Goal: Information Seeking & Learning: Learn about a topic

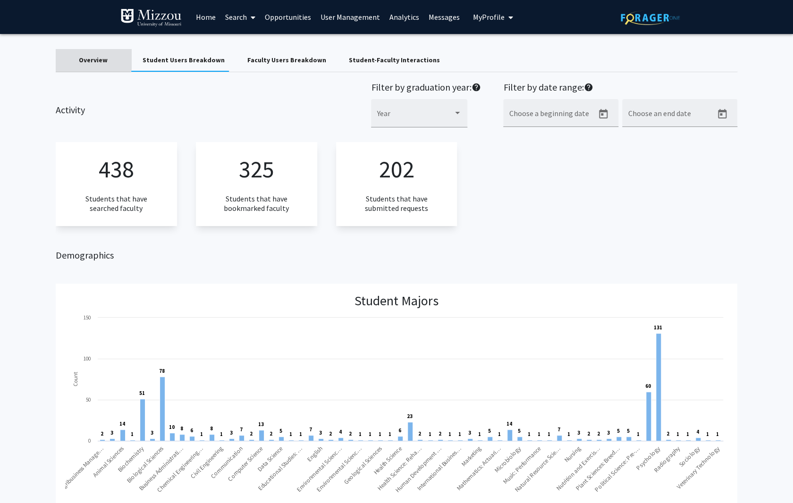
click at [89, 57] on div "Overview" at bounding box center [93, 60] width 29 height 10
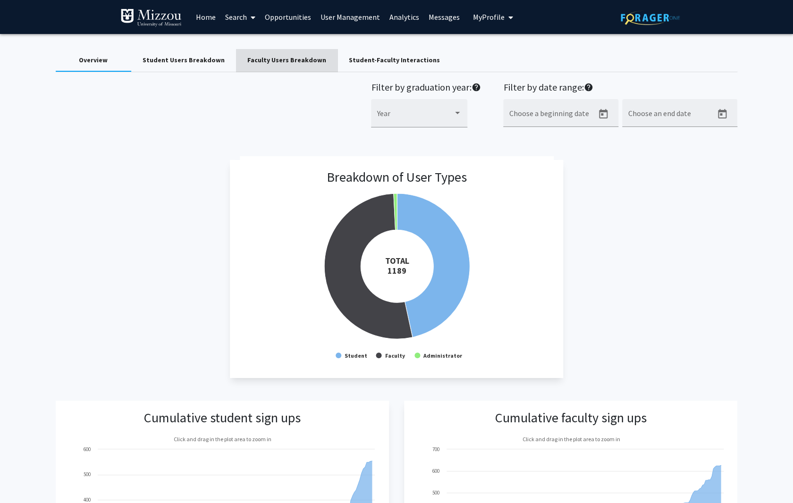
click at [287, 60] on div "Faculty Users Breakdown" at bounding box center [286, 60] width 79 height 10
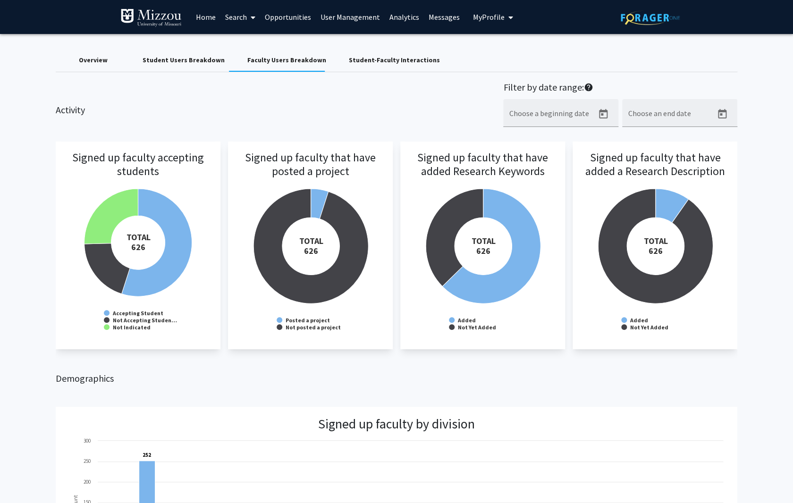
click at [318, 201] on h3 "Signed up faculty that have posted a project" at bounding box center [310, 177] width 146 height 53
click at [314, 202] on h3 "Signed up faculty that have posted a project" at bounding box center [310, 177] width 146 height 53
click at [402, 18] on link "Analytics" at bounding box center [404, 16] width 39 height 33
click at [504, 15] on span "My profile dropdown to access profile and logout" at bounding box center [508, 17] width 8 height 33
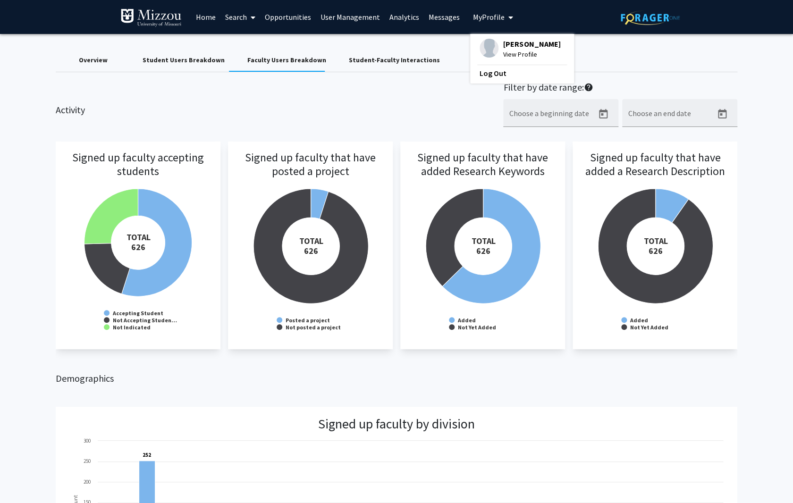
click at [514, 42] on span "[PERSON_NAME]" at bounding box center [531, 44] width 57 height 10
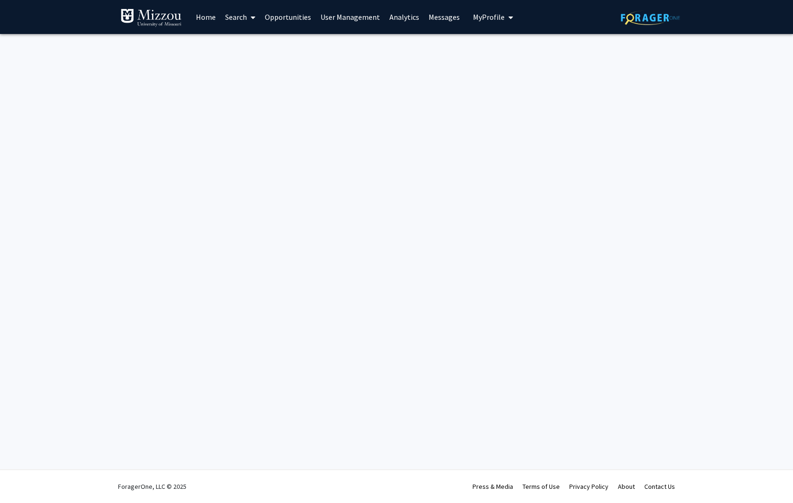
click at [238, 16] on link "Search" at bounding box center [240, 16] width 40 height 33
click at [248, 42] on span "Faculty/Staff" at bounding box center [254, 43] width 69 height 19
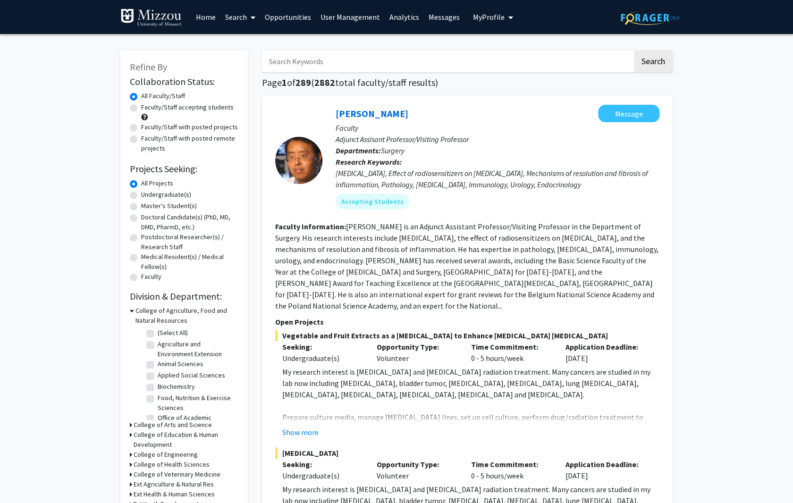
click at [241, 17] on link "Search" at bounding box center [240, 16] width 40 height 33
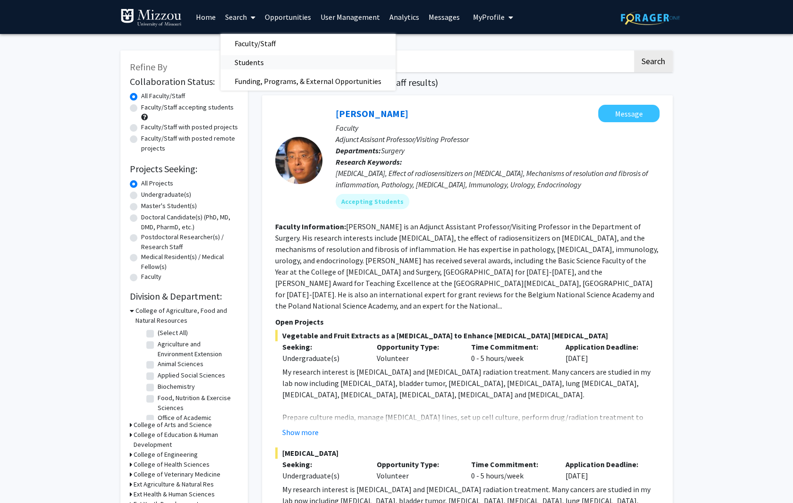
click at [253, 61] on span "Students" at bounding box center [249, 62] width 58 height 19
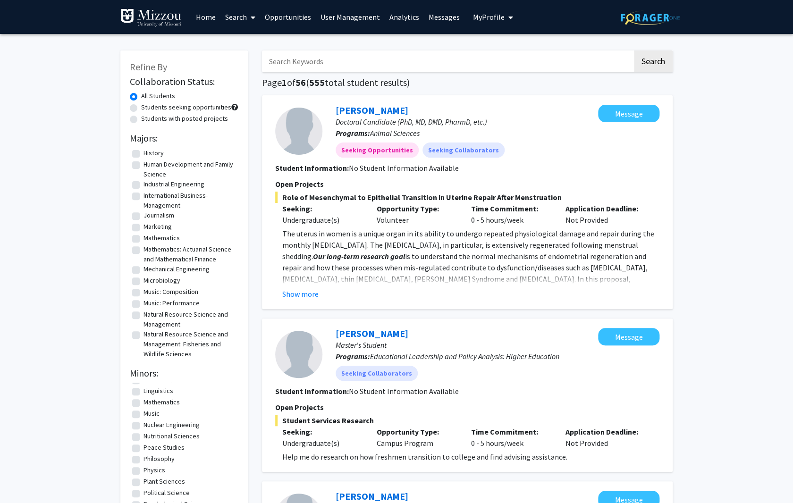
scroll to position [416, 0]
click at [236, 18] on link "Search" at bounding box center [240, 16] width 40 height 33
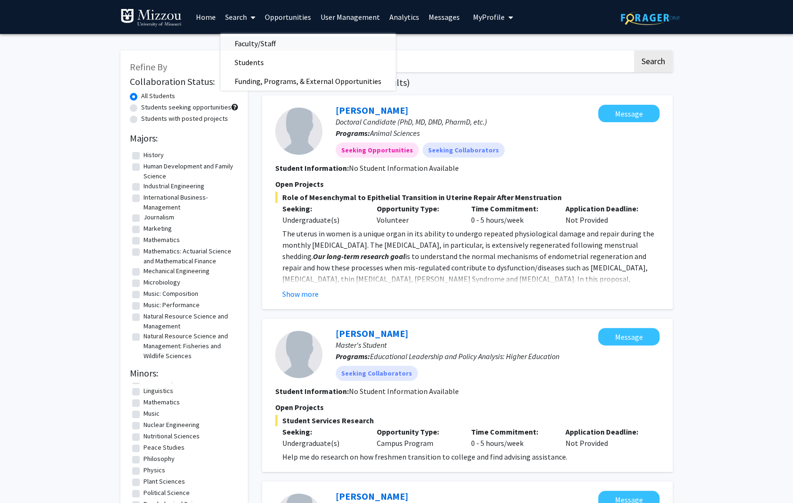
click at [240, 41] on span "Faculty/Staff" at bounding box center [254, 43] width 69 height 19
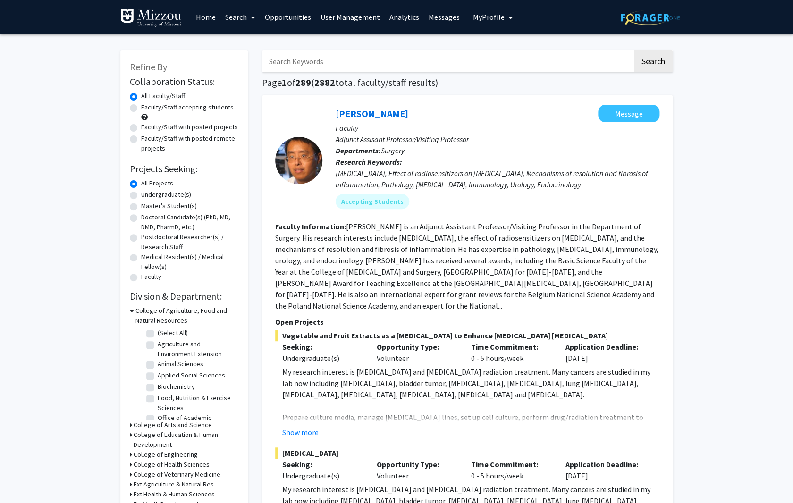
click at [141, 126] on label "Faculty/Staff with posted projects" at bounding box center [189, 127] width 97 height 10
click at [141, 126] on input "Faculty/Staff with posted projects" at bounding box center [144, 125] width 6 height 6
radio input "true"
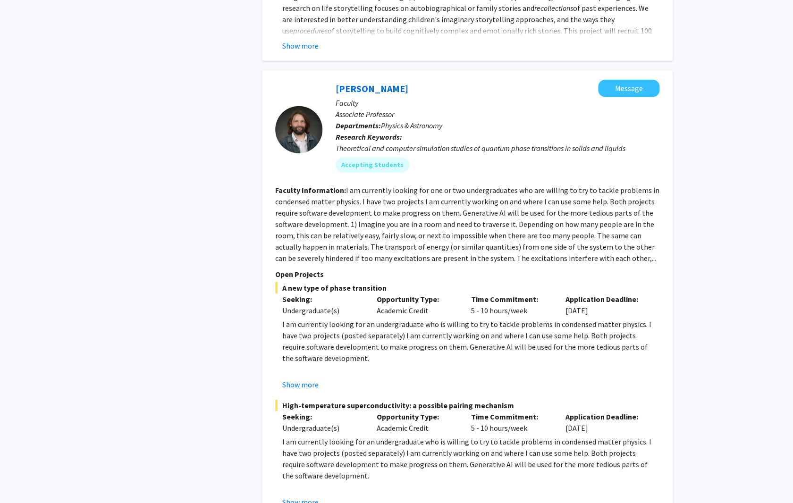
scroll to position [4148, 0]
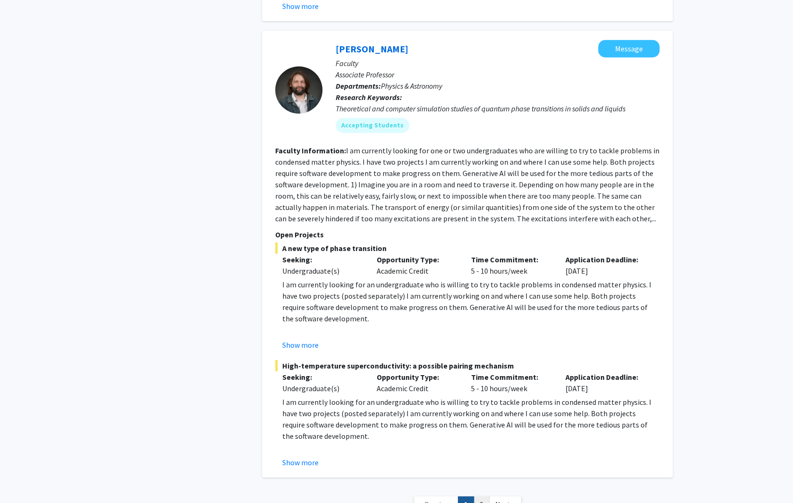
click at [483, 496] on link "2" at bounding box center [481, 504] width 16 height 17
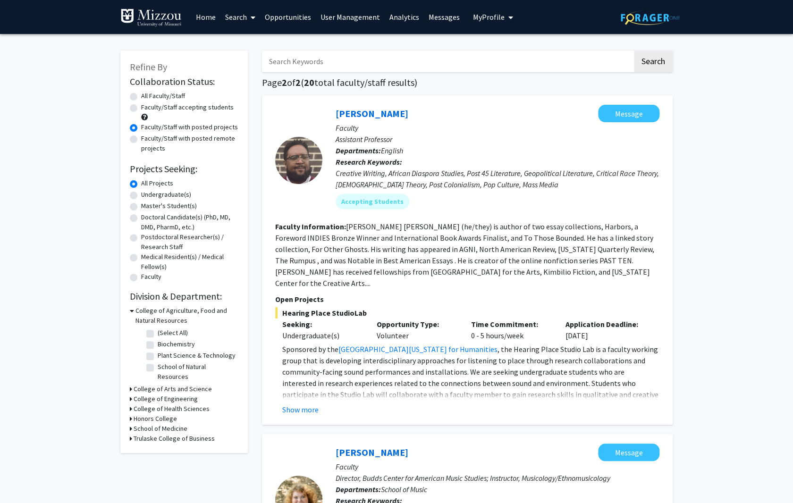
click at [141, 139] on label "Faculty/Staff with posted remote projects" at bounding box center [189, 144] width 97 height 20
click at [141, 139] on input "Faculty/Staff with posted remote projects" at bounding box center [144, 137] width 6 height 6
radio input "true"
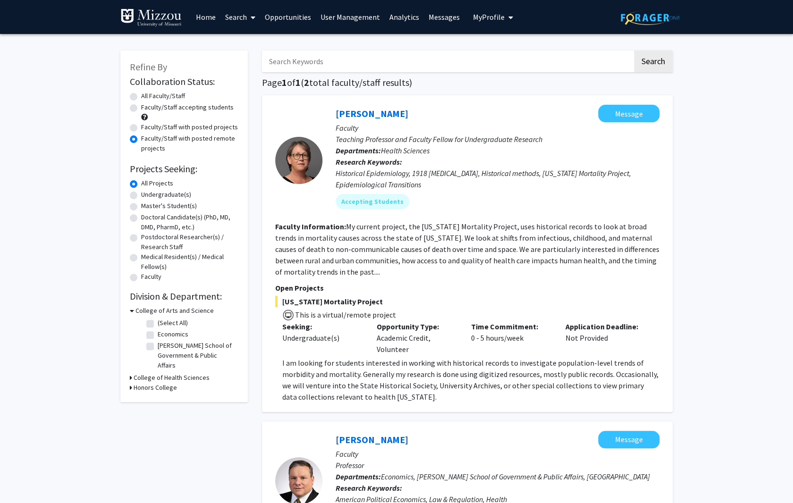
click at [141, 126] on label "Faculty/Staff with posted projects" at bounding box center [189, 127] width 97 height 10
click at [141, 126] on input "Faculty/Staff with posted projects" at bounding box center [144, 125] width 6 height 6
radio input "true"
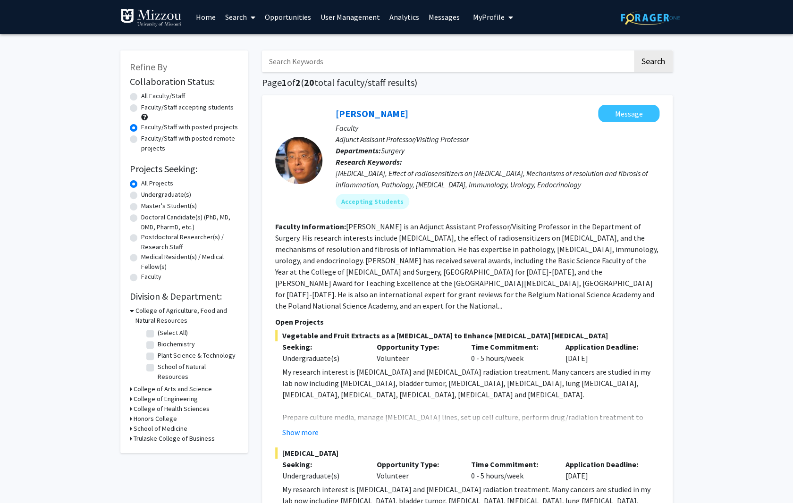
click at [141, 108] on label "Faculty/Staff accepting students" at bounding box center [187, 107] width 92 height 10
click at [141, 108] on input "Faculty/Staff accepting students" at bounding box center [144, 105] width 6 height 6
radio input "true"
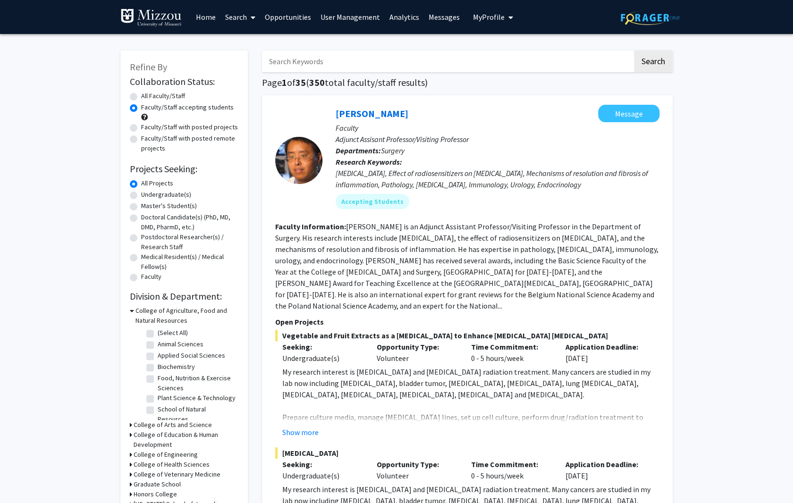
click at [141, 94] on label "All Faculty/Staff" at bounding box center [163, 96] width 44 height 10
click at [141, 94] on input "All Faculty/Staff" at bounding box center [144, 94] width 6 height 6
radio input "true"
click at [141, 127] on label "Faculty/Staff with posted projects" at bounding box center [189, 127] width 97 height 10
click at [141, 127] on input "Faculty/Staff with posted projects" at bounding box center [144, 125] width 6 height 6
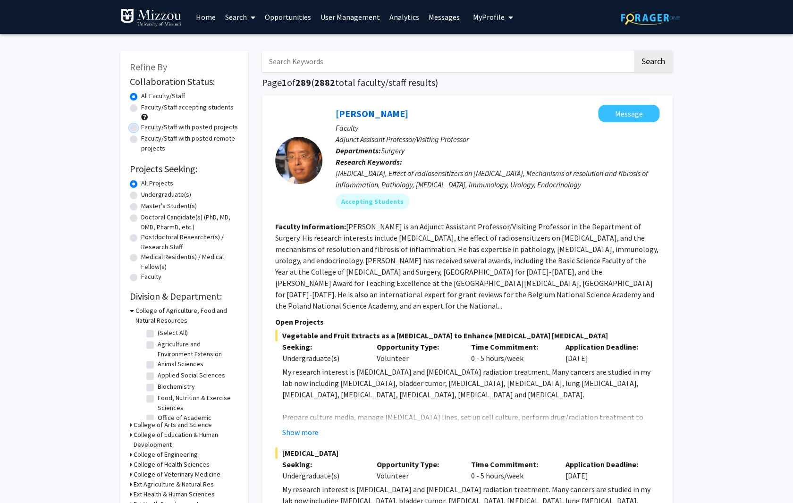
radio input "true"
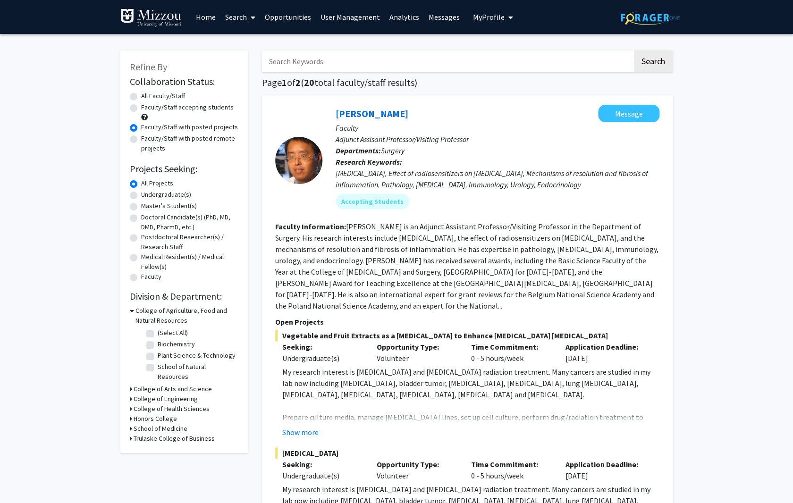
click at [402, 17] on link "Analytics" at bounding box center [404, 16] width 39 height 33
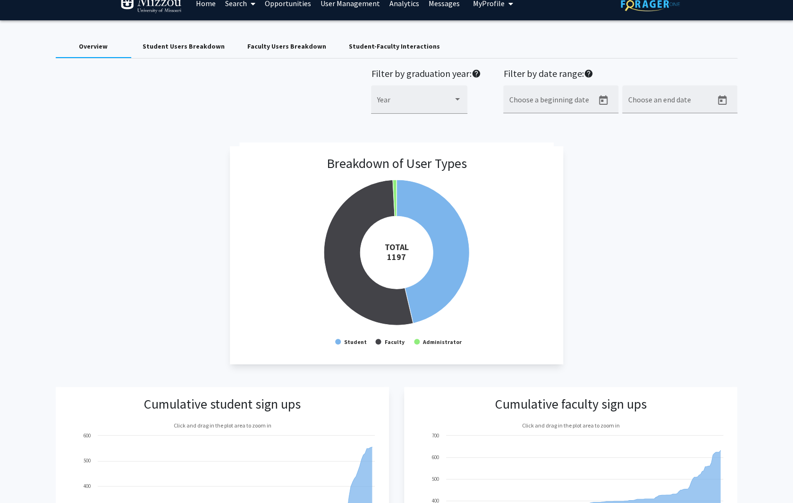
scroll to position [14, 0]
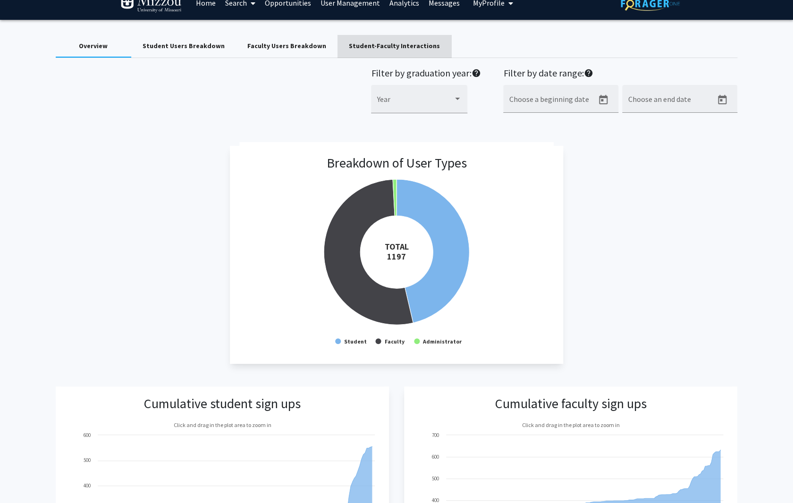
click at [383, 47] on div "Student-Faculty Interactions" at bounding box center [394, 46] width 91 height 10
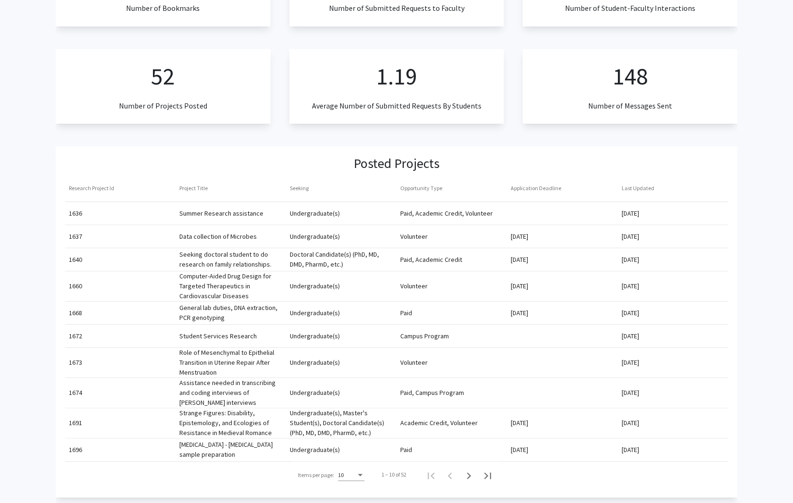
scroll to position [0, 0]
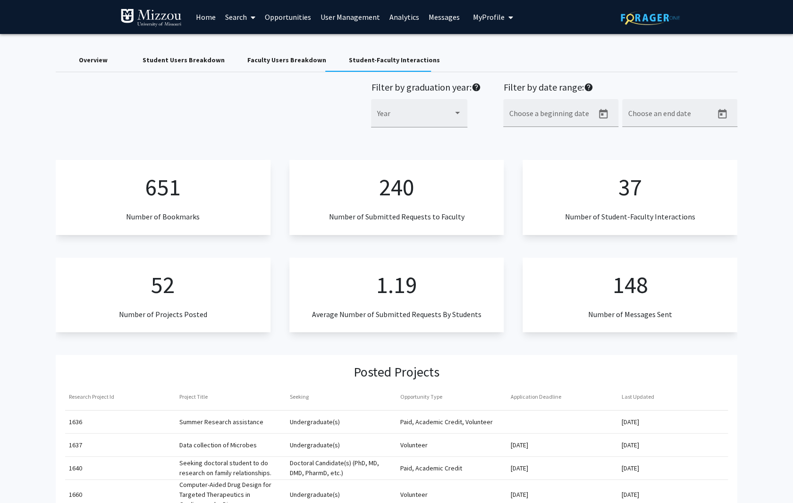
click at [205, 16] on link "Home" at bounding box center [205, 16] width 29 height 33
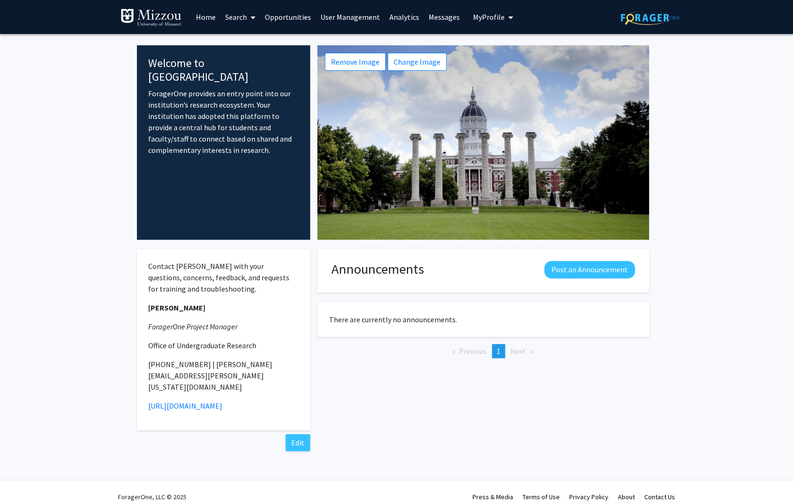
click at [240, 18] on link "Search" at bounding box center [240, 16] width 40 height 33
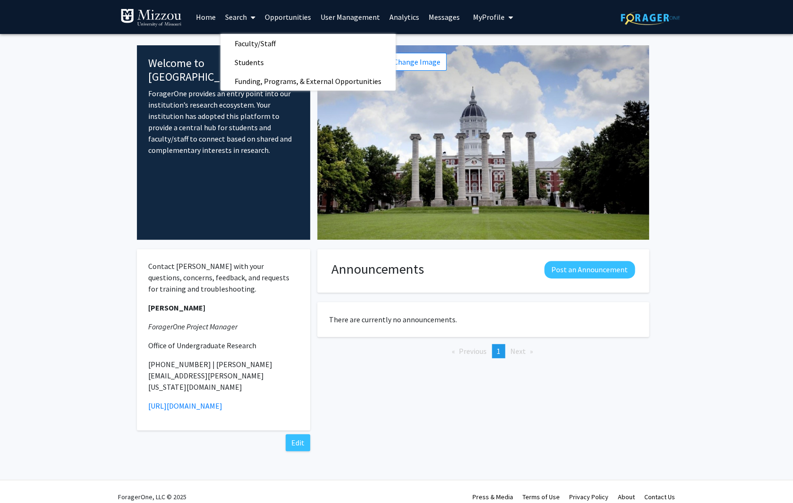
click at [240, 18] on link "Search" at bounding box center [240, 16] width 40 height 33
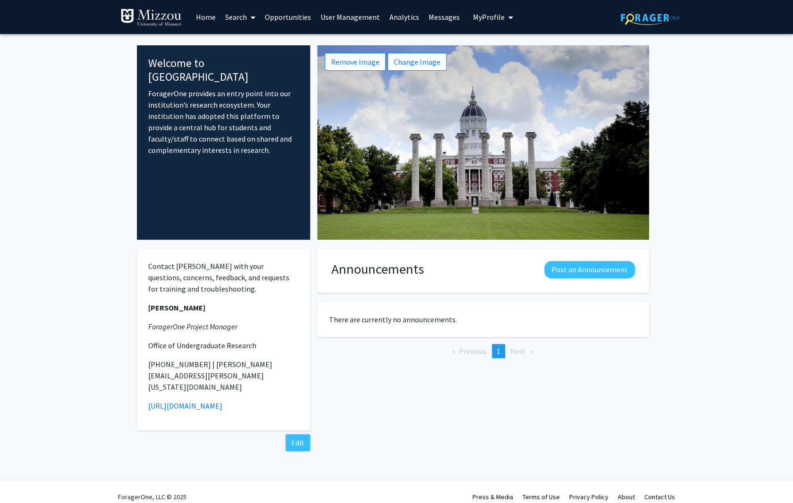
click at [231, 16] on link "Search" at bounding box center [240, 16] width 40 height 33
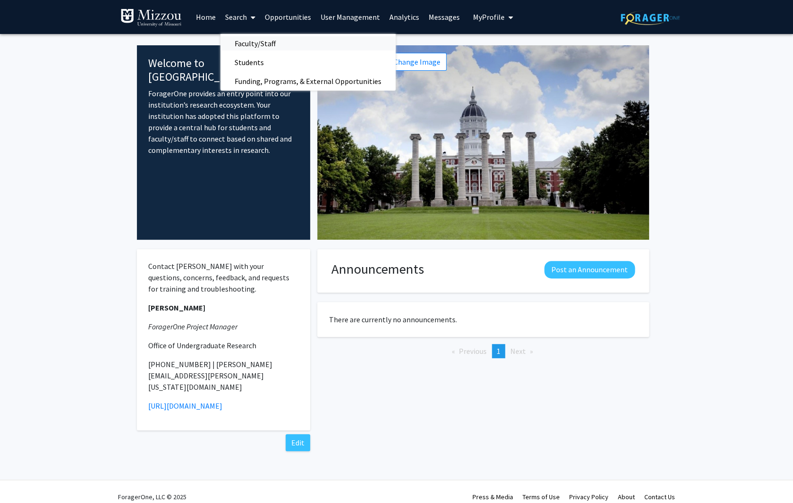
click at [262, 40] on span "Faculty/Staff" at bounding box center [254, 43] width 69 height 19
